Goal: Information Seeking & Learning: Learn about a topic

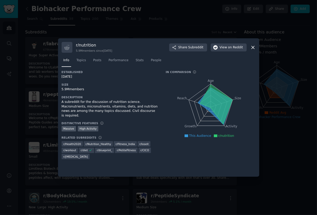
click at [41, 93] on div at bounding box center [158, 107] width 317 height 215
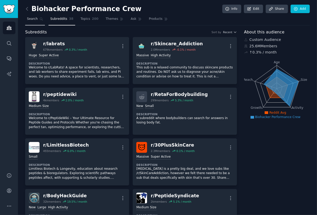
click at [31, 19] on span "Search" at bounding box center [32, 19] width 11 height 5
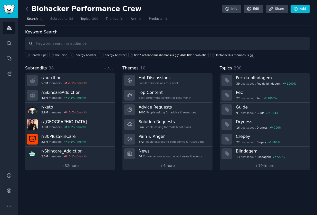
click at [53, 43] on input "text" at bounding box center [167, 43] width 285 height 13
type input "probiotic"
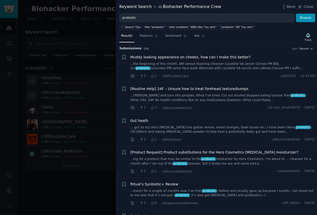
click at [196, 57] on span "Muddy looking appearance on cheeks, how can I make this better?" at bounding box center [190, 56] width 120 height 5
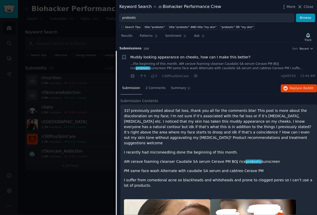
scroll to position [8, 0]
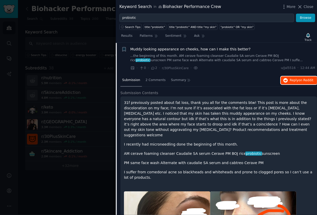
click at [295, 79] on span "Reply on Reddit" at bounding box center [302, 80] width 24 height 5
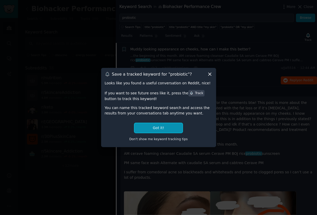
click at [149, 131] on button "Got it!" at bounding box center [159, 128] width 48 height 10
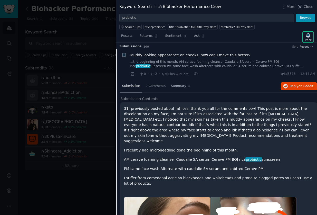
scroll to position [0, 0]
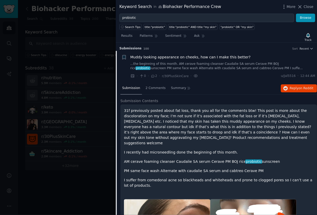
click at [246, 77] on div "· 0 · 2 · r/30PlusSkinCare · u/Jal5516 · 12:44 AM" at bounding box center [222, 75] width 185 height 5
click at [232, 62] on link "...the beginning of this month. AM cerave foaming cleanser Caudalie SA serum Ce…" at bounding box center [222, 66] width 185 height 9
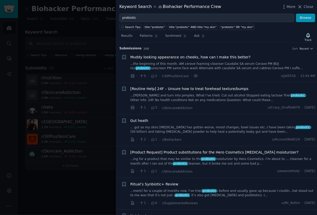
click at [233, 91] on span "[Routine Help] 24F – Unsure how to treat forehead texture/bumps" at bounding box center [189, 88] width 118 height 5
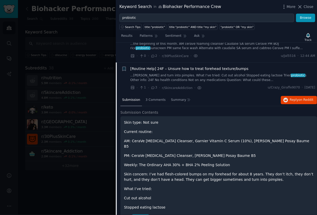
scroll to position [40, 0]
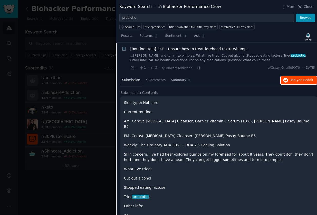
click at [293, 80] on span "Reply on Reddit" at bounding box center [302, 80] width 24 height 5
click at [88, 173] on div at bounding box center [158, 107] width 317 height 215
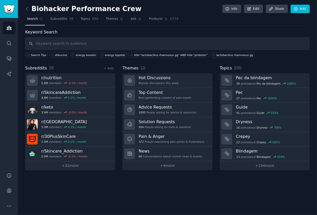
click at [26, 6] on link at bounding box center [28, 9] width 6 height 8
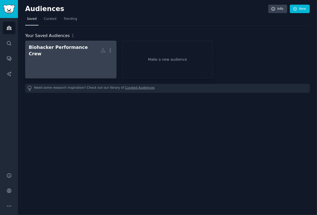
click at [76, 57] on div at bounding box center [71, 66] width 84 height 18
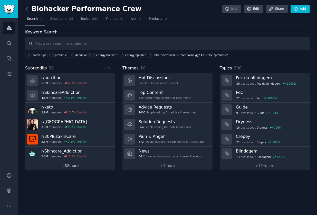
click at [76, 166] on link "+ 32 more" at bounding box center [70, 165] width 90 height 9
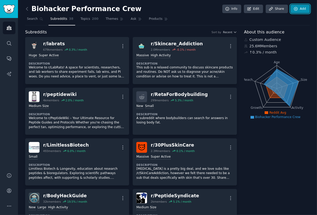
click at [296, 11] on icon at bounding box center [296, 9] width 5 height 5
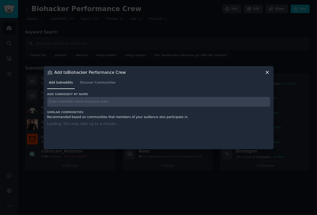
click at [130, 104] on input "text" at bounding box center [158, 102] width 223 height 10
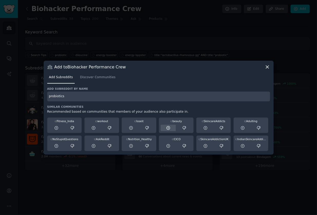
click at [169, 128] on icon at bounding box center [168, 128] width 5 height 5
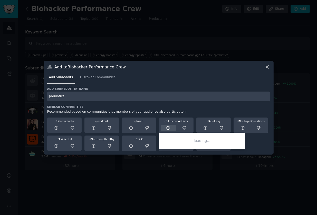
click at [167, 128] on icon at bounding box center [168, 127] width 3 height 3
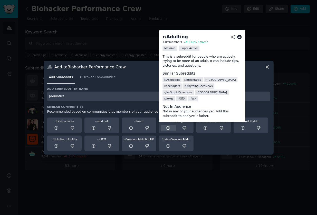
click at [165, 130] on div at bounding box center [168, 128] width 15 height 6
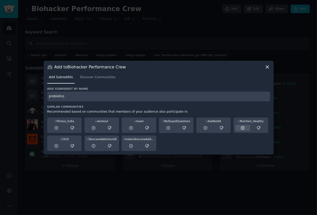
click at [241, 127] on icon at bounding box center [243, 128] width 5 height 5
click at [266, 64] on div "Add to Biohacker Performance Crew Add Subreddits Discover Communities Add subre…" at bounding box center [159, 108] width 230 height 94
drag, startPoint x: 94, startPoint y: 95, endPoint x: 14, endPoint y: 98, distance: 80.2
click at [15, 98] on div "​ Add to Biohacker Performance Crew Add Subreddits Discover Communities Add sub…" at bounding box center [159, 107] width 314 height 215
type input "biohackers"
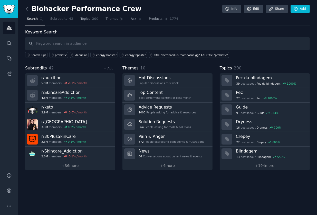
click at [165, 198] on div "Biohacker Performance Crew Info Edit Share Add Search Subreddits 42 Topics 200 …" at bounding box center [167, 107] width 299 height 215
